Goal: Task Accomplishment & Management: Complete application form

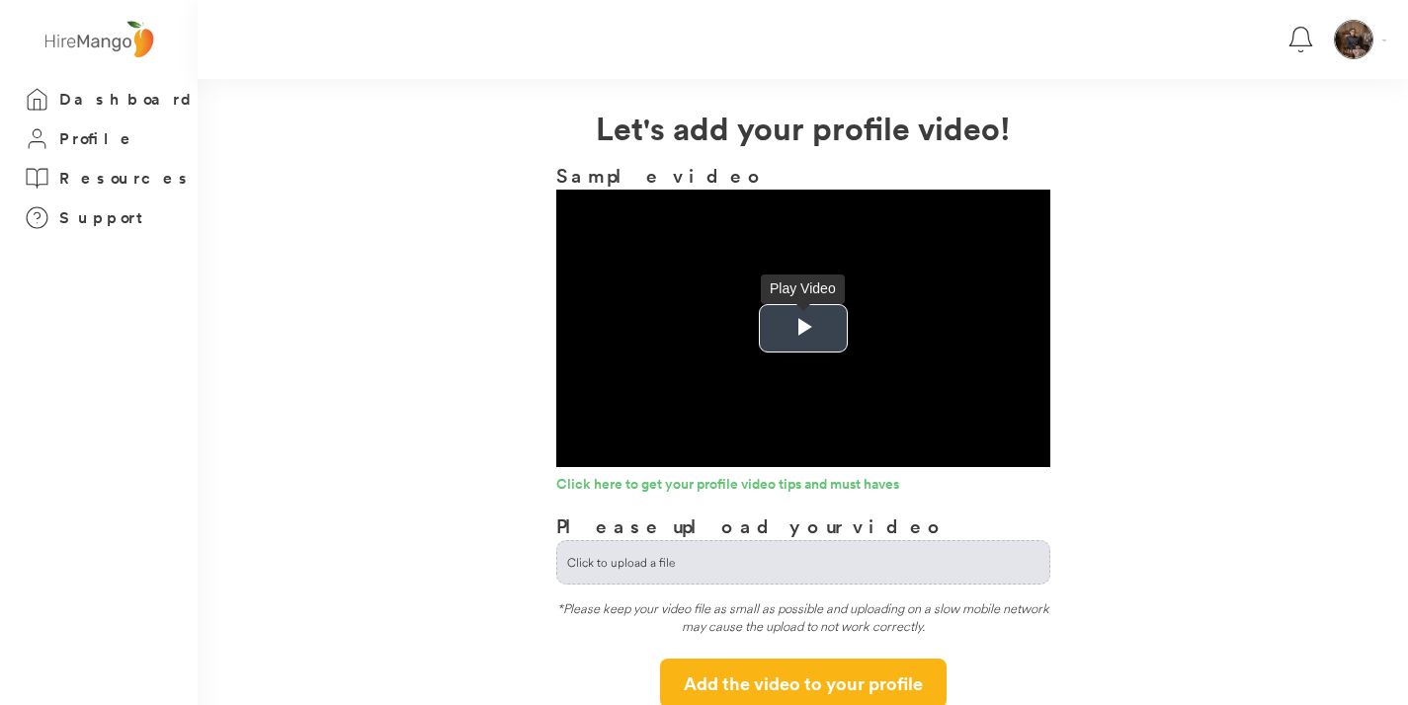
click at [803, 329] on span "Video Player" at bounding box center [803, 329] width 0 height 0
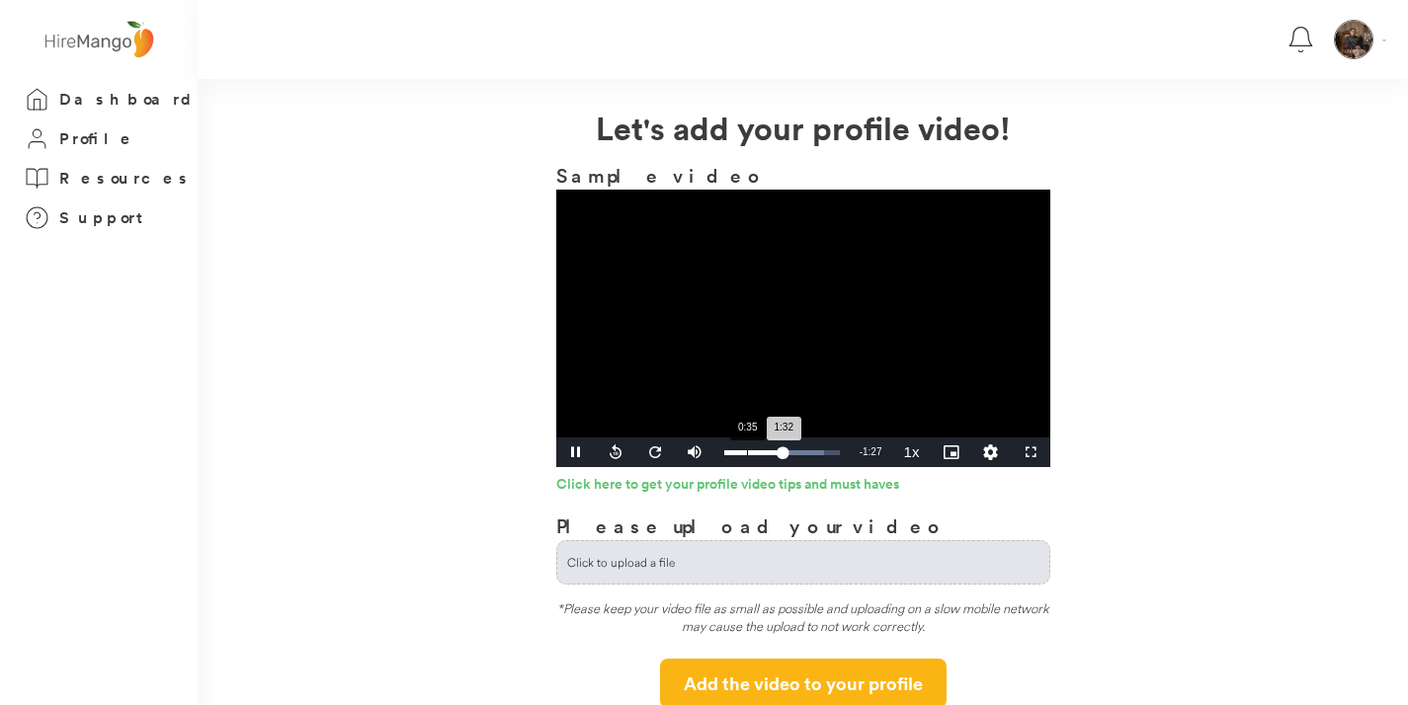
click at [746, 453] on div "Loaded : 86.80% 0:35 1:32" at bounding box center [782, 452] width 116 height 5
click at [802, 353] on video "Video Player" at bounding box center [803, 329] width 494 height 278
click at [818, 353] on video "Video Player" at bounding box center [803, 329] width 494 height 278
click at [751, 454] on div "0:40" at bounding box center [737, 452] width 27 height 5
click at [754, 454] on div "0:45" at bounding box center [739, 452] width 30 height 5
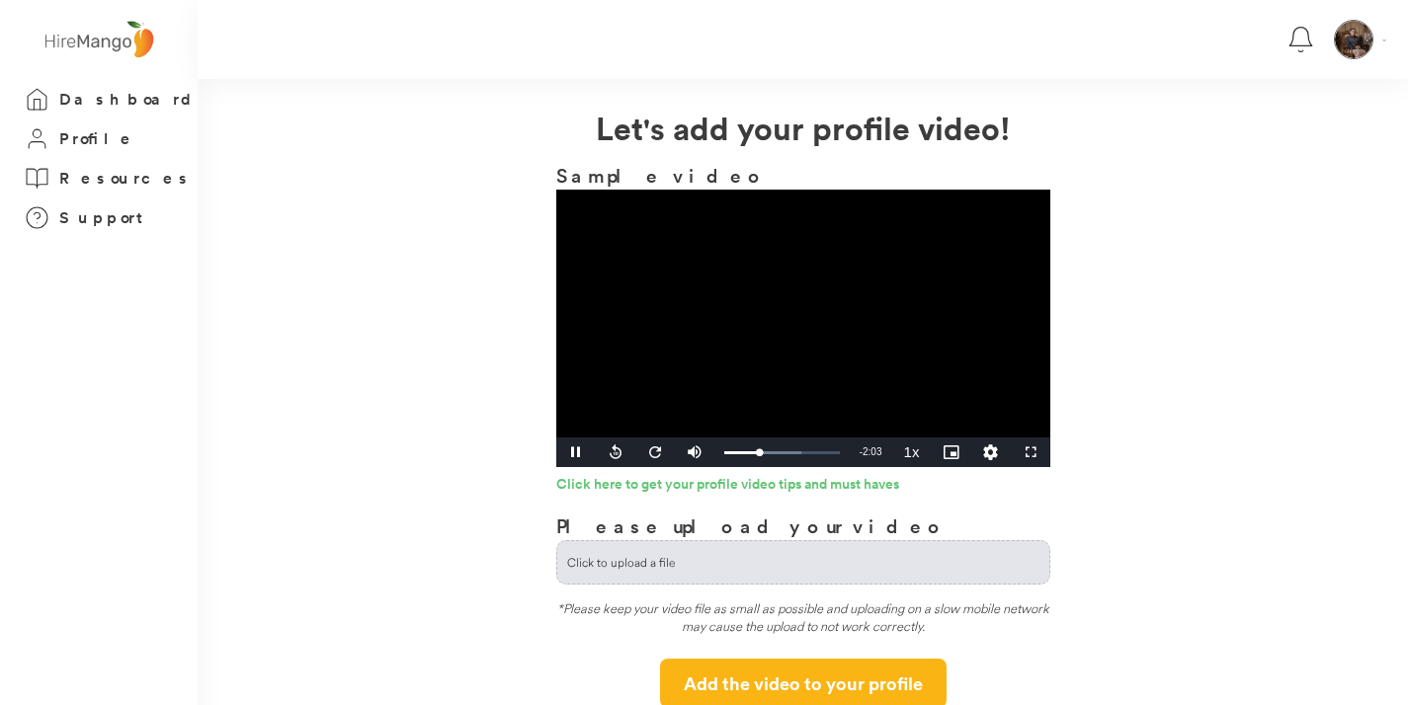
click at [790, 326] on video "Video Player" at bounding box center [803, 329] width 494 height 278
click at [848, 362] on video "Video Player" at bounding box center [803, 329] width 494 height 278
click at [770, 451] on div "1:12" at bounding box center [747, 452] width 46 height 5
click at [825, 335] on video "Video Player" at bounding box center [803, 329] width 494 height 278
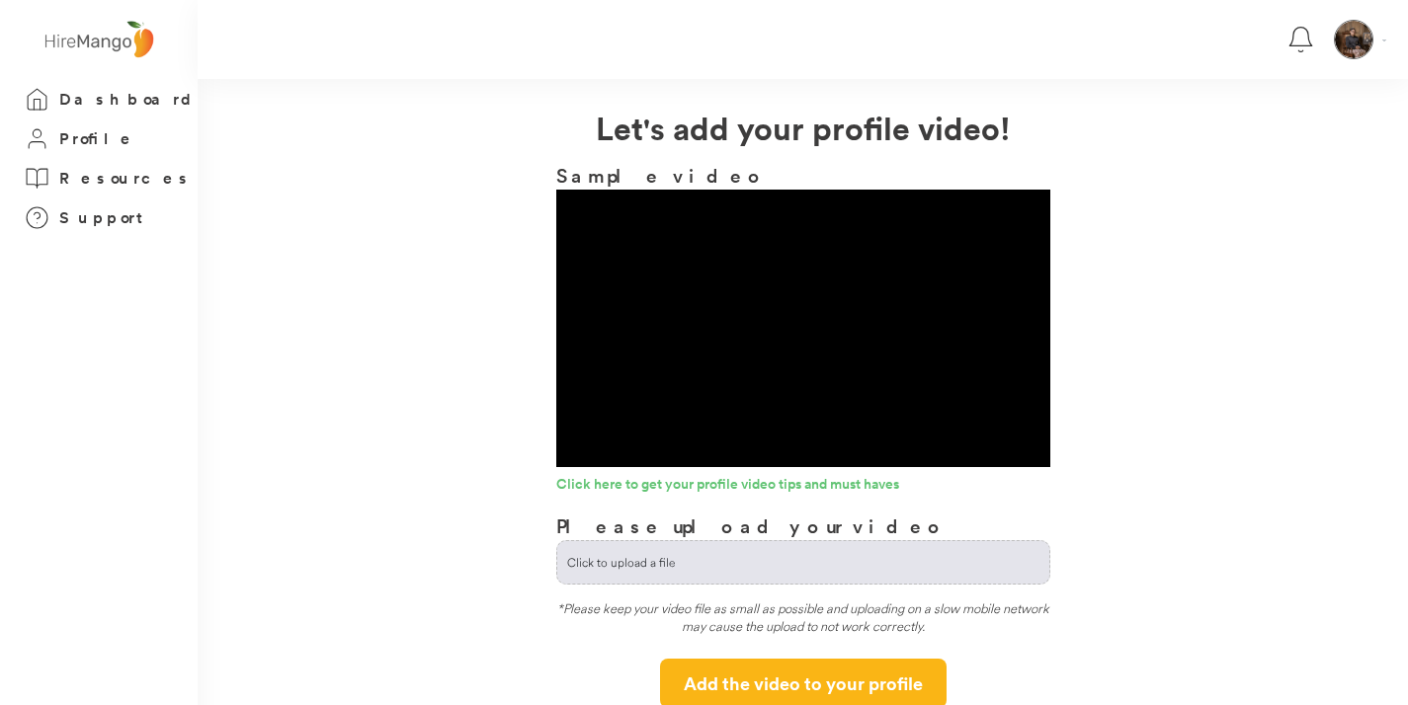
click at [809, 364] on video "Video Player" at bounding box center [803, 329] width 494 height 278
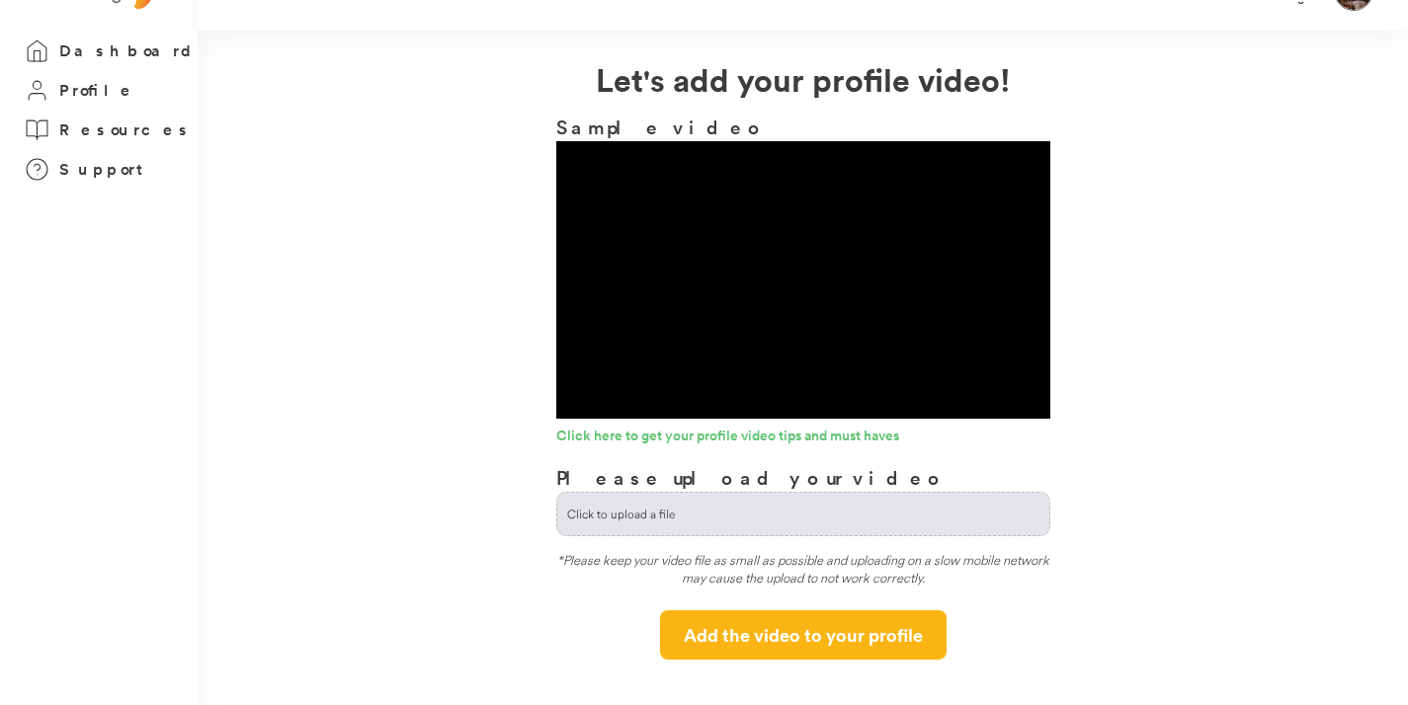
scroll to position [2, 0]
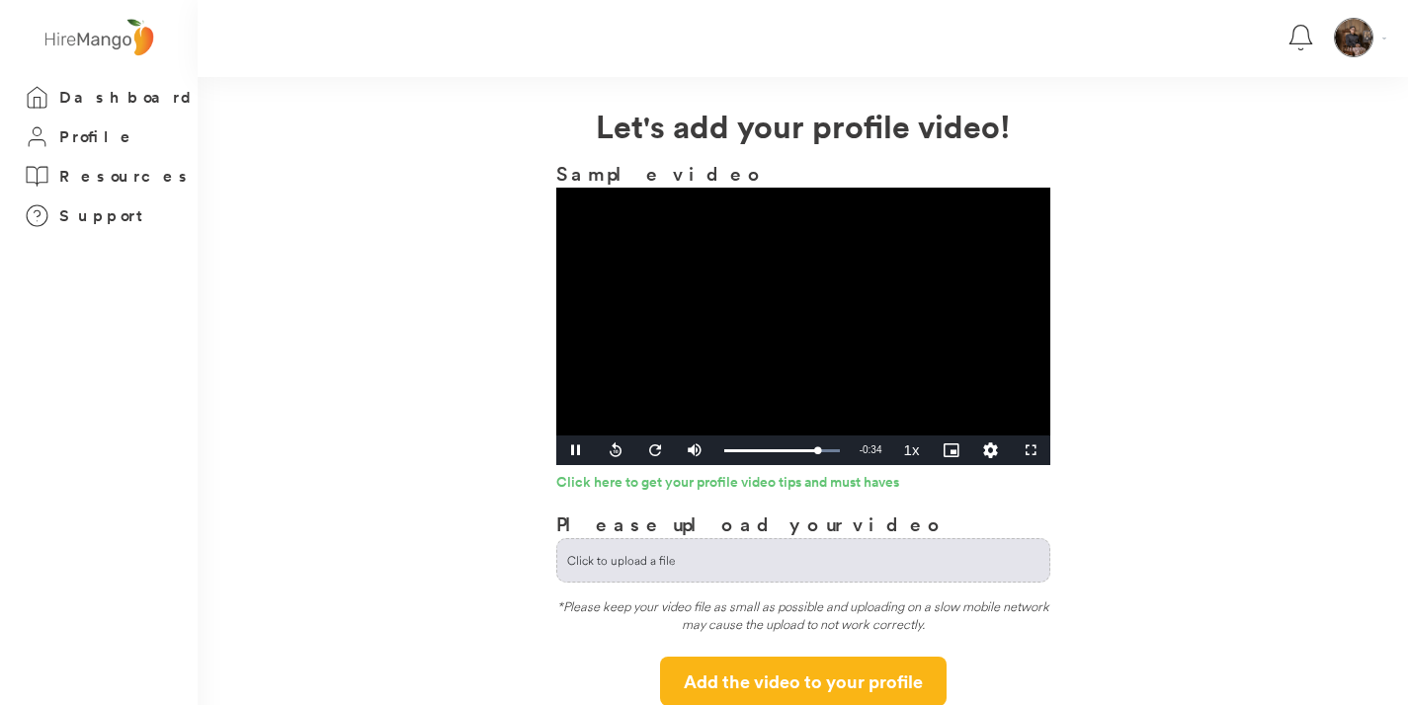
click at [850, 344] on video "Video Player" at bounding box center [803, 327] width 494 height 278
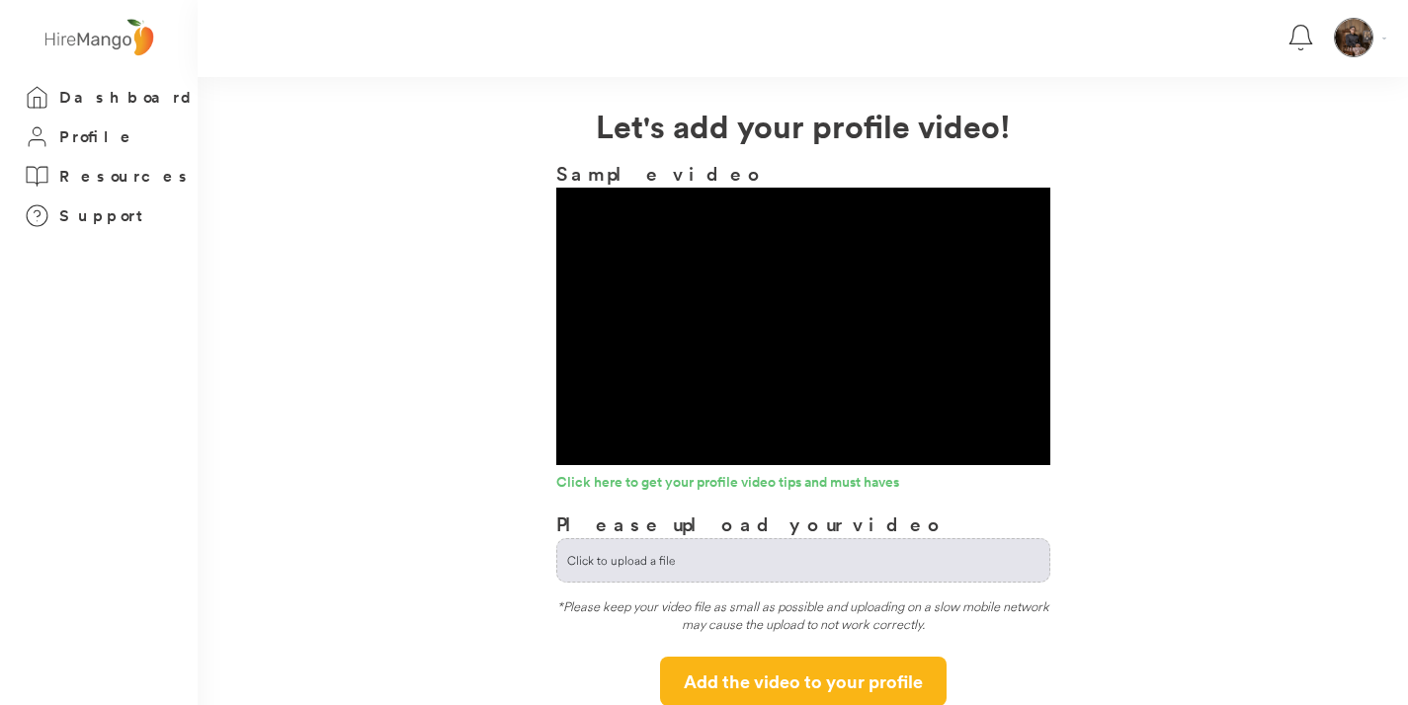
click at [887, 332] on video "Video Player" at bounding box center [803, 327] width 494 height 278
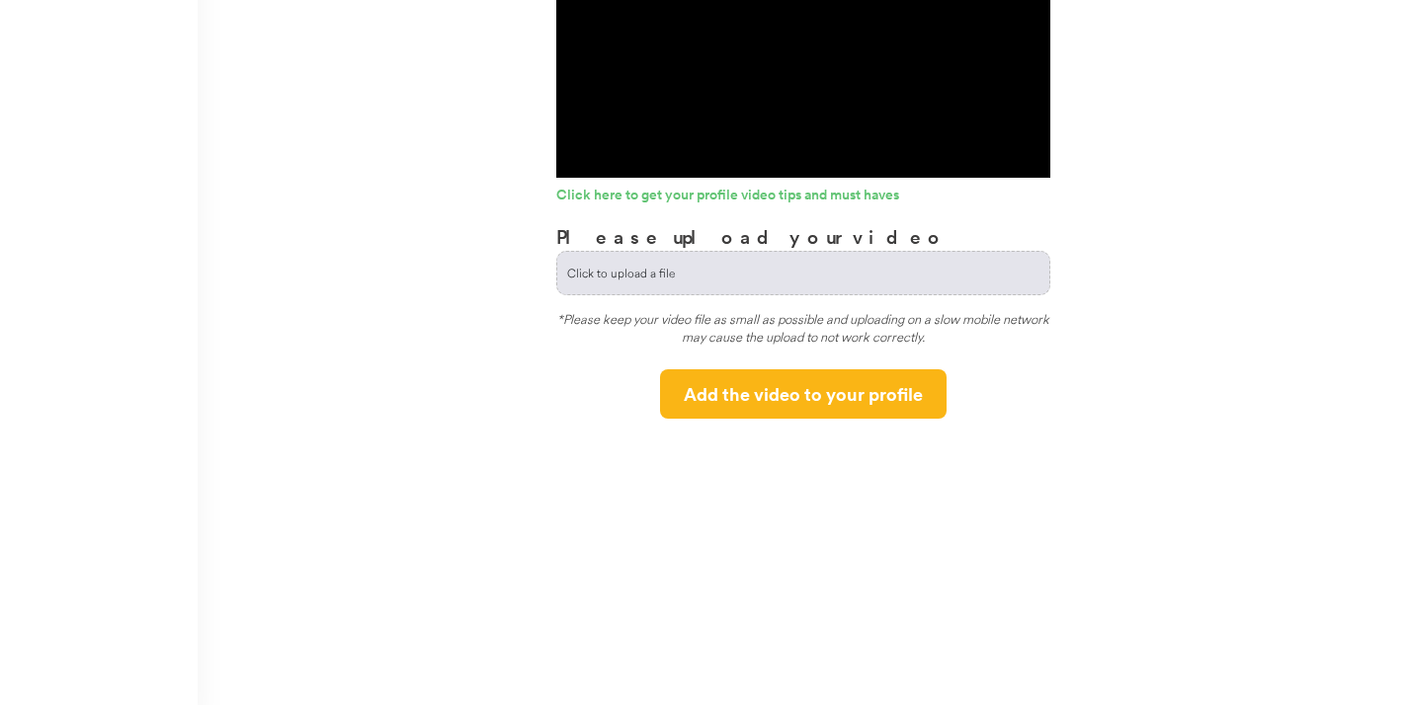
scroll to position [306, 0]
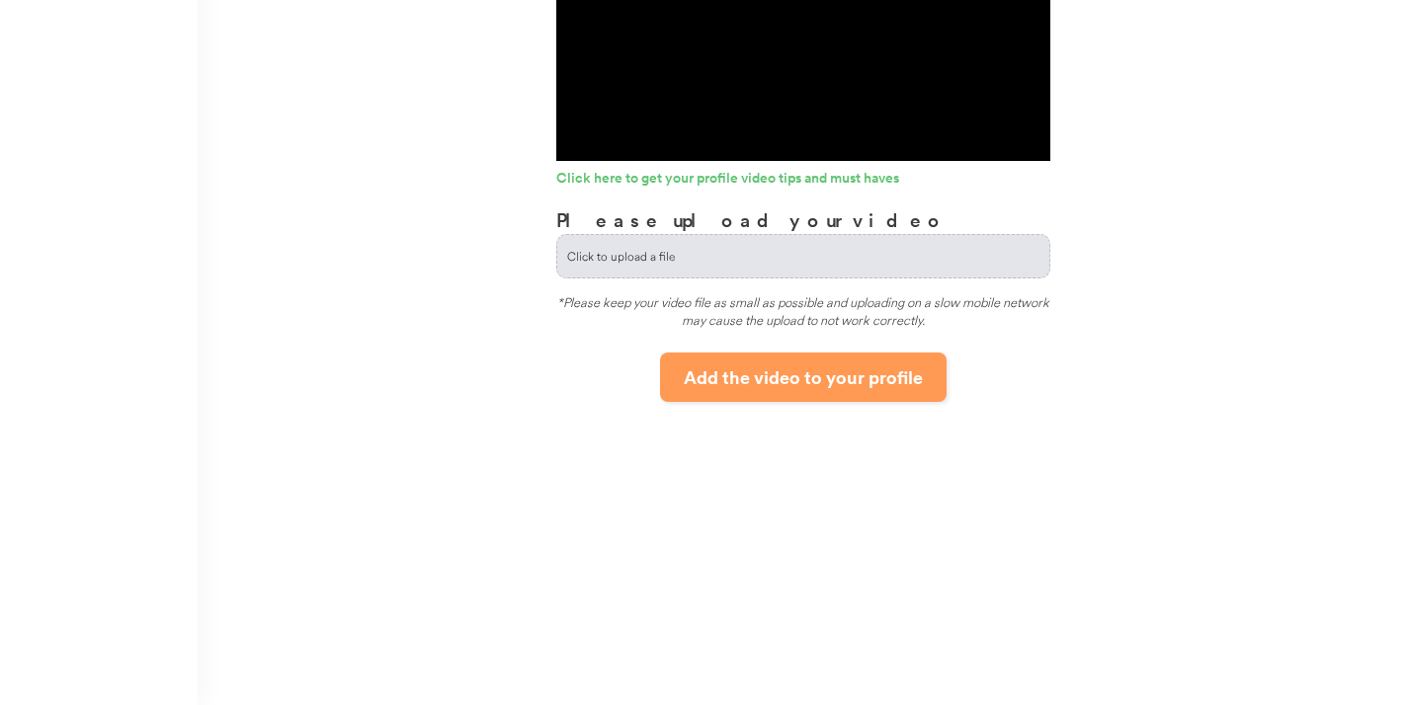
click at [901, 385] on button "Add the video to your profile" at bounding box center [803, 377] width 286 height 49
